Goal: Transaction & Acquisition: Purchase product/service

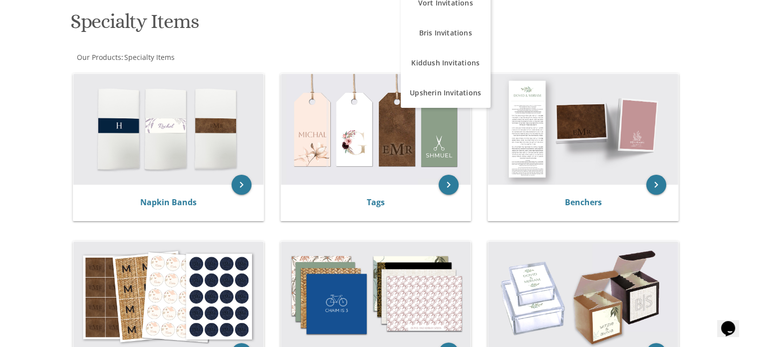
scroll to position [300, 0]
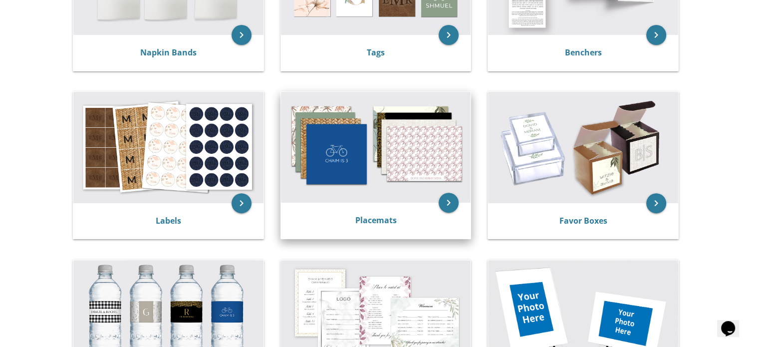
click at [404, 149] on img at bounding box center [376, 147] width 190 height 111
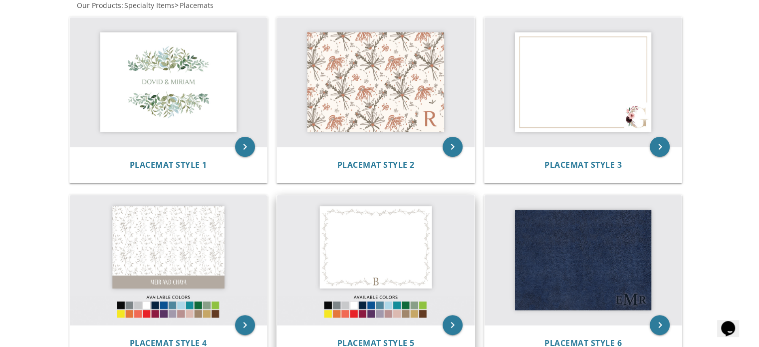
scroll to position [150, 0]
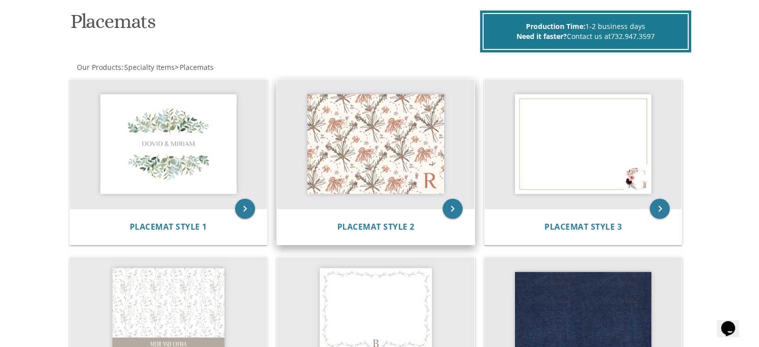
click at [381, 151] on img at bounding box center [376, 144] width 198 height 130
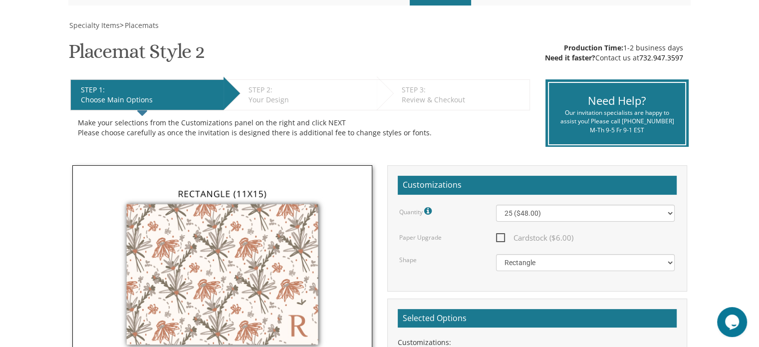
scroll to position [150, 0]
